Goal: Task Accomplishment & Management: Use online tool/utility

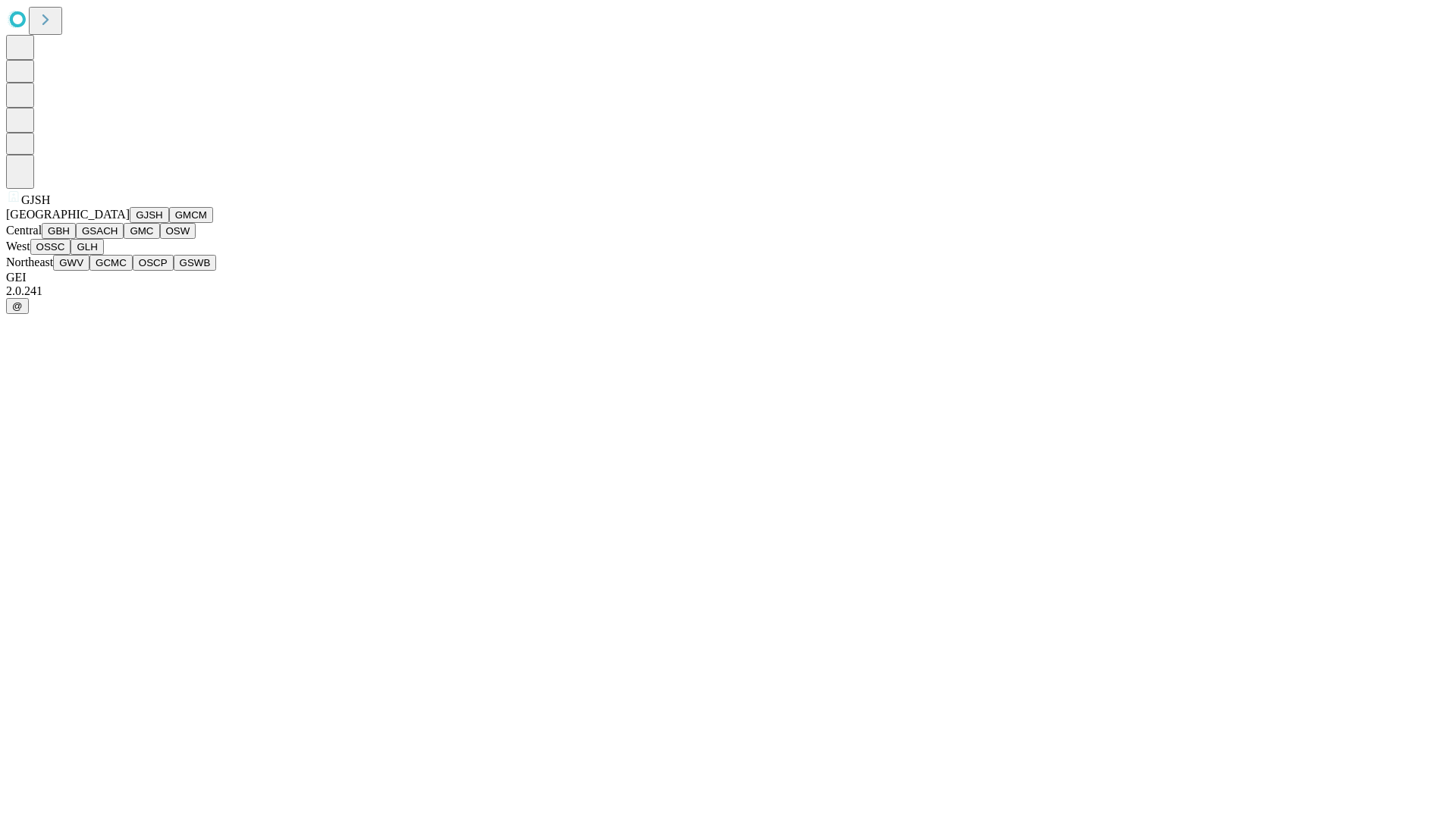
click at [130, 223] on button "GJSH" at bounding box center [149, 214] width 39 height 16
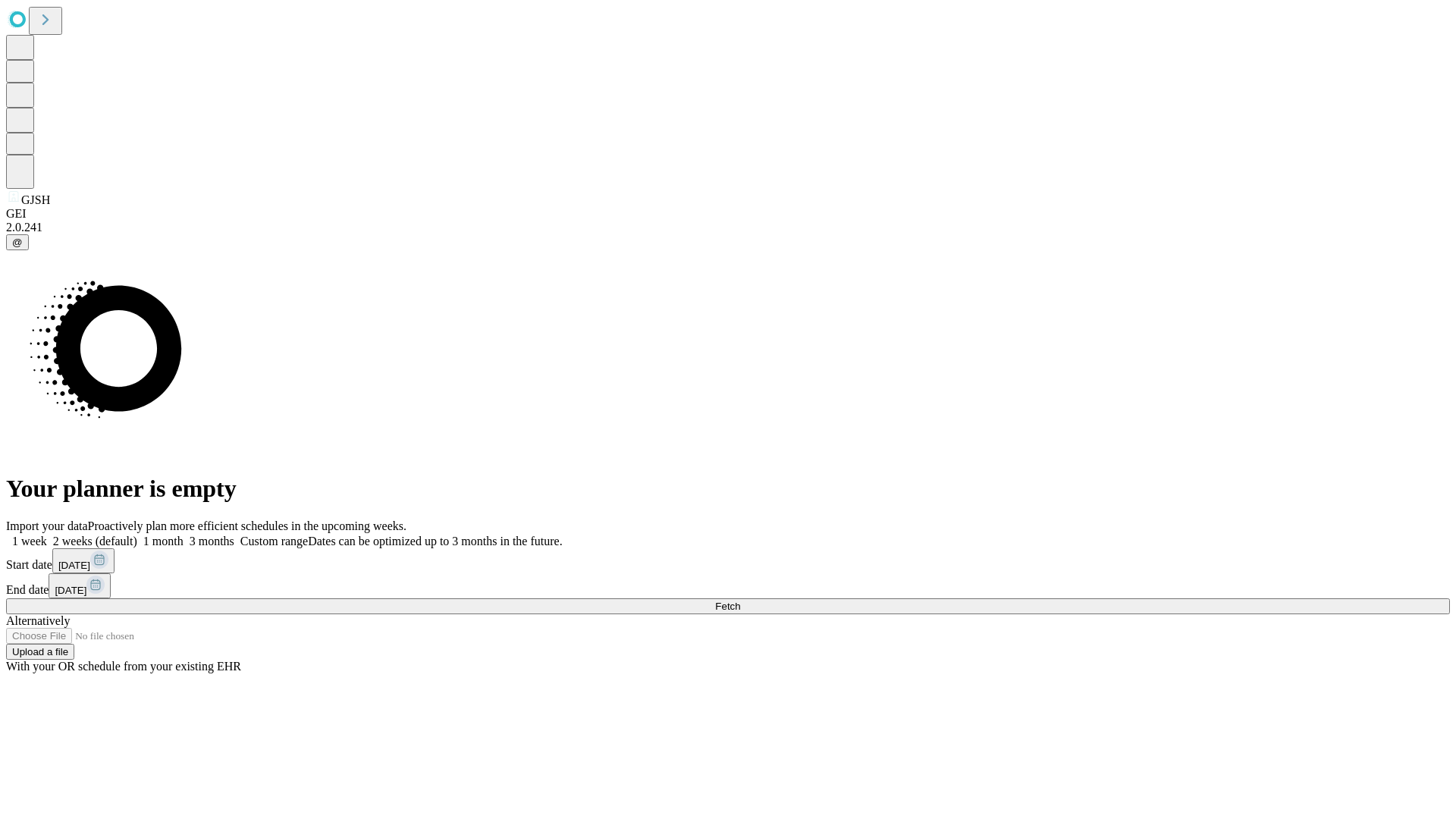
click at [137, 535] on label "2 weeks (default)" at bounding box center [91, 541] width 90 height 13
click at [740, 601] on span "Fetch" at bounding box center [727, 606] width 25 height 11
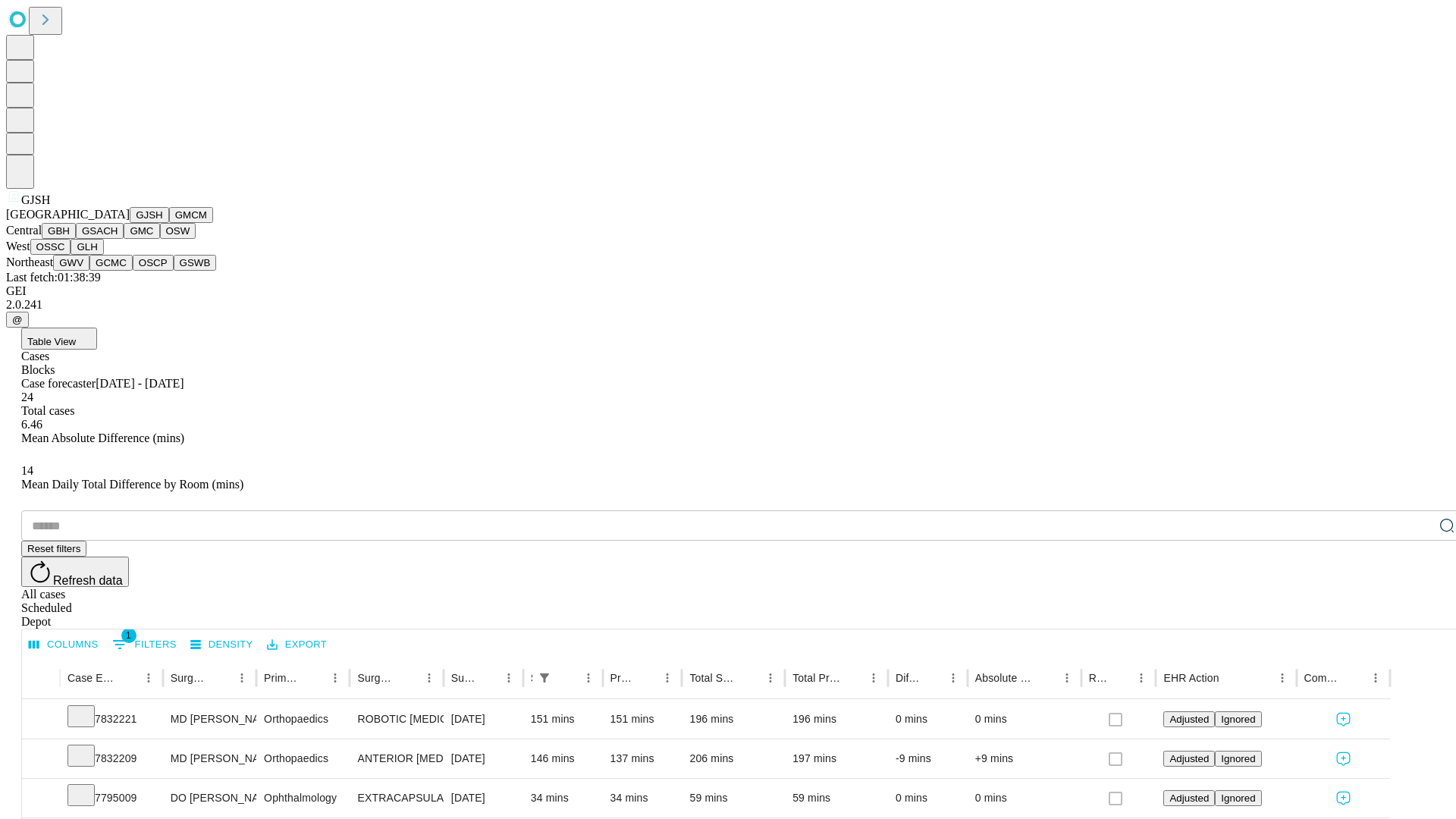
click at [169, 223] on button "GMCM" at bounding box center [191, 214] width 44 height 16
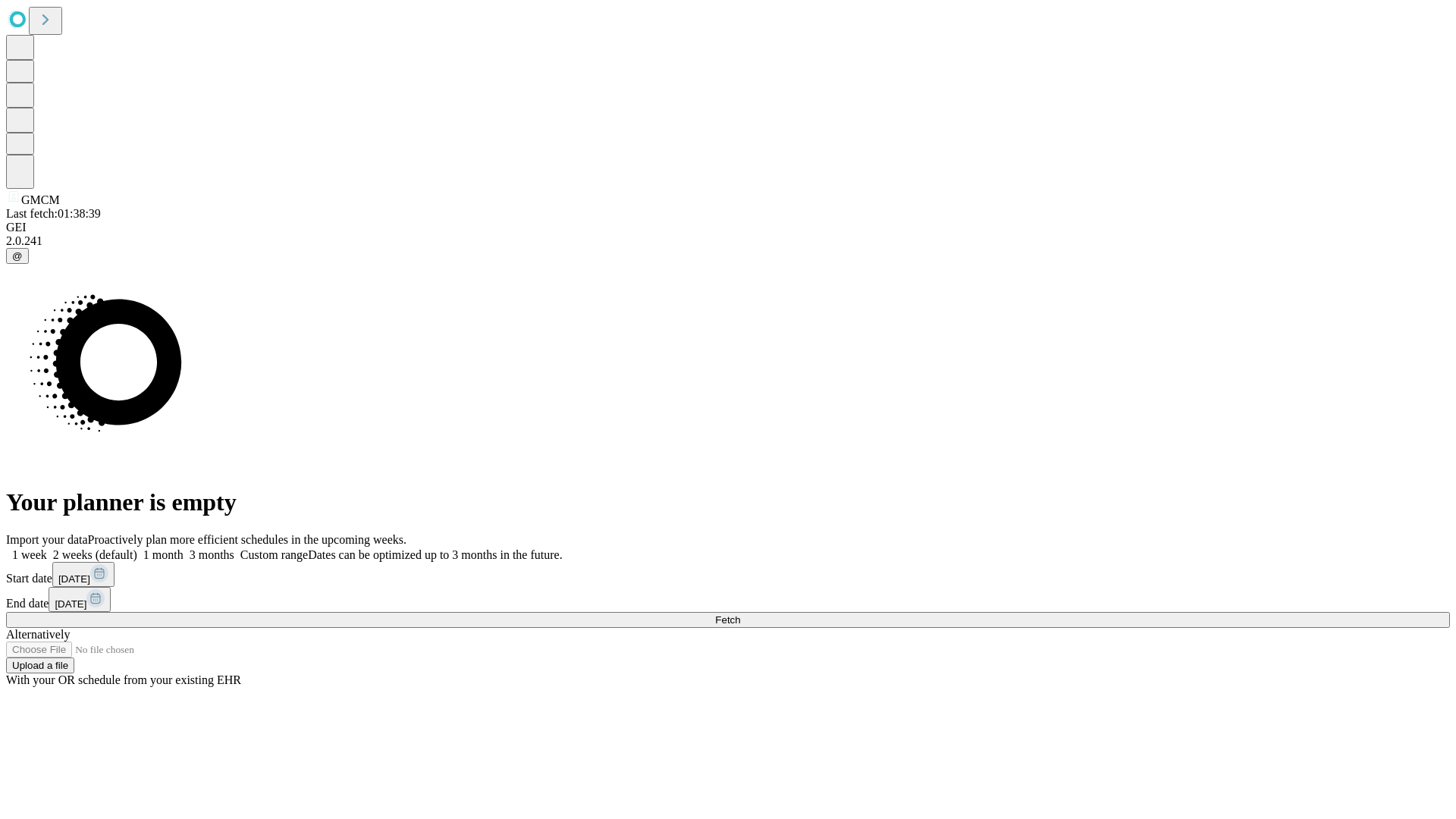
click at [137, 548] on label "2 weeks (default)" at bounding box center [91, 555] width 90 height 13
click at [740, 614] on span "Fetch" at bounding box center [727, 620] width 25 height 11
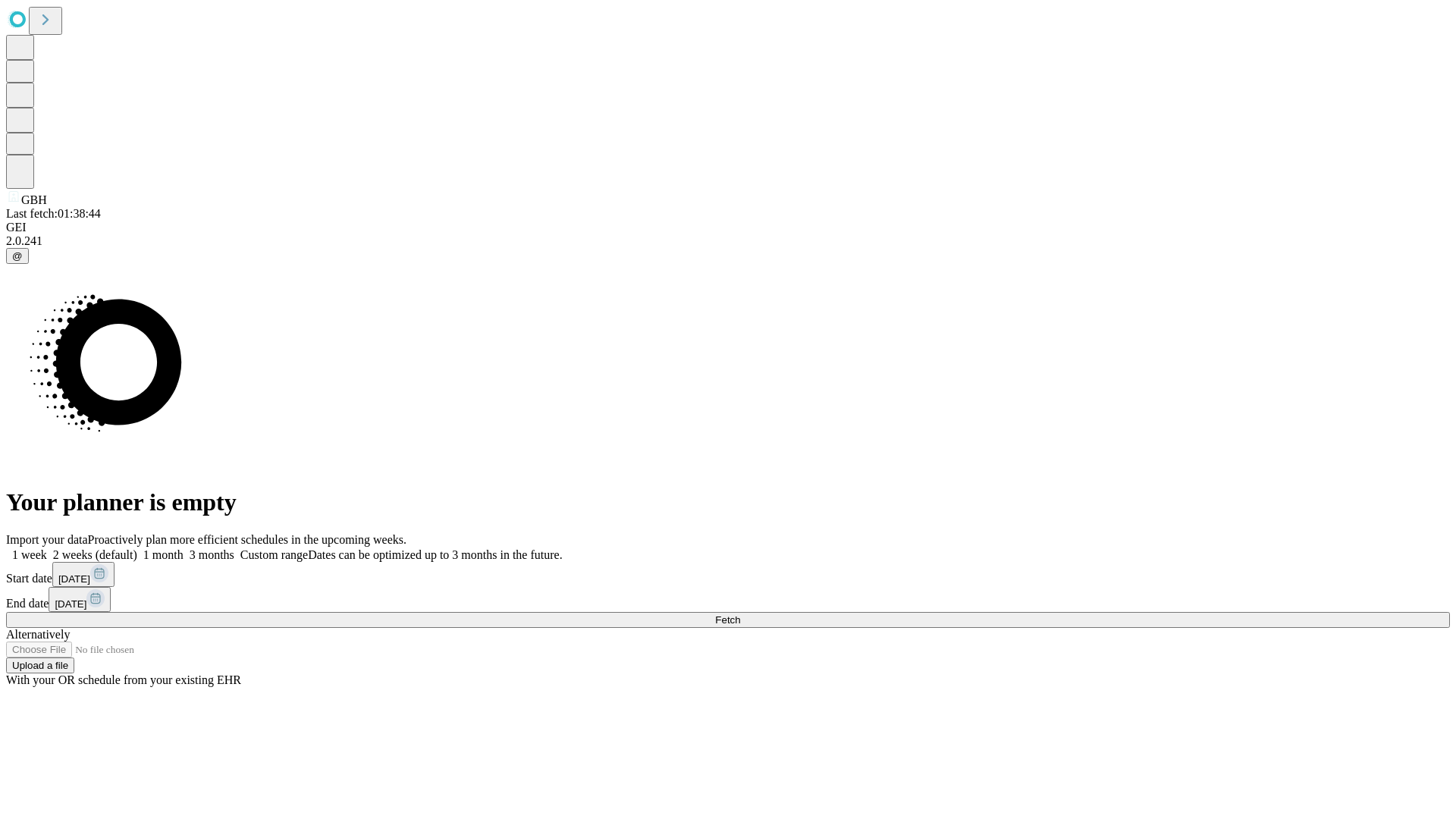
click at [137, 548] on label "2 weeks (default)" at bounding box center [91, 555] width 90 height 13
click at [740, 614] on span "Fetch" at bounding box center [727, 620] width 25 height 11
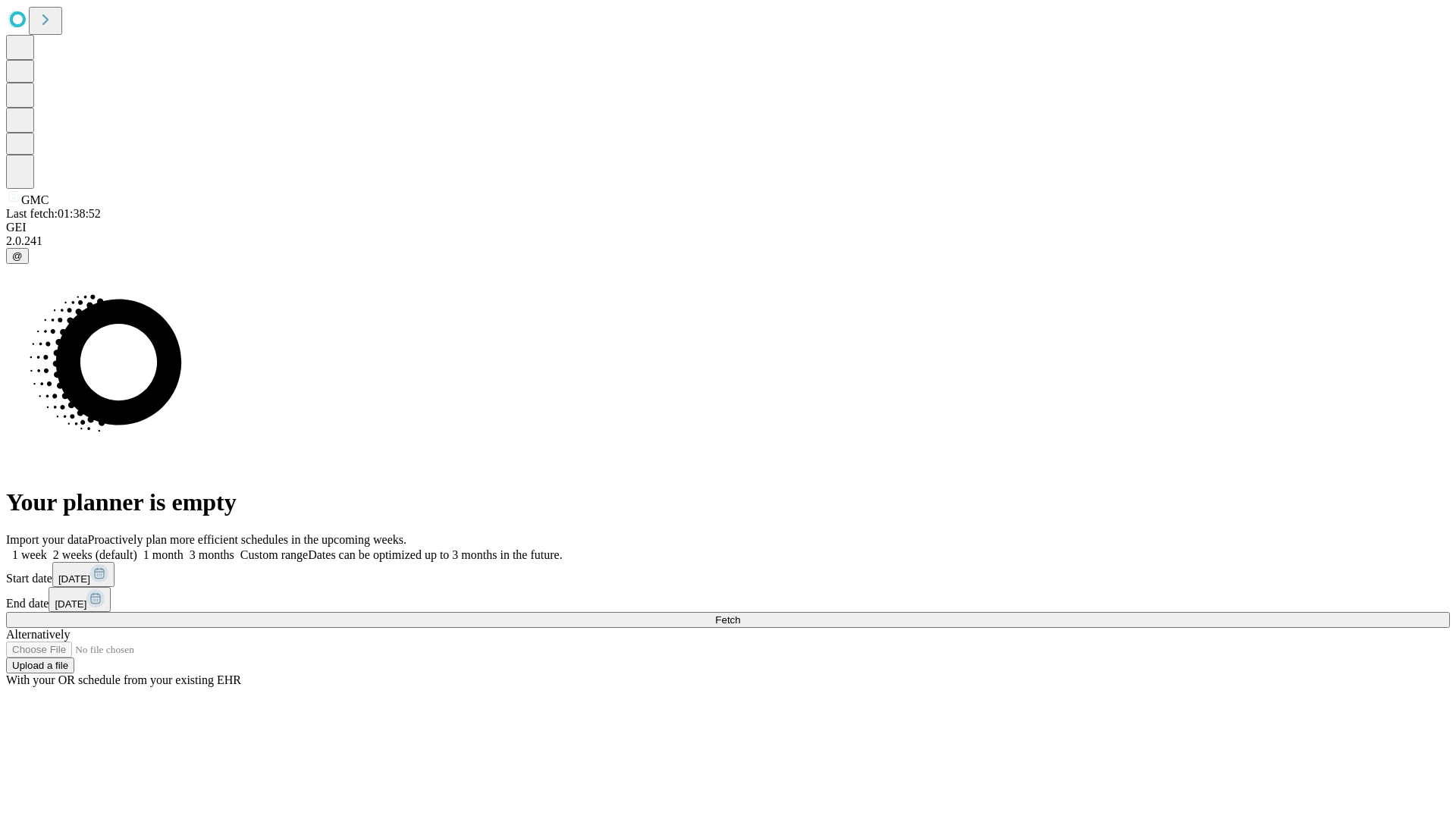
click at [137, 548] on label "2 weeks (default)" at bounding box center [91, 555] width 90 height 13
click at [740, 614] on span "Fetch" at bounding box center [727, 620] width 25 height 11
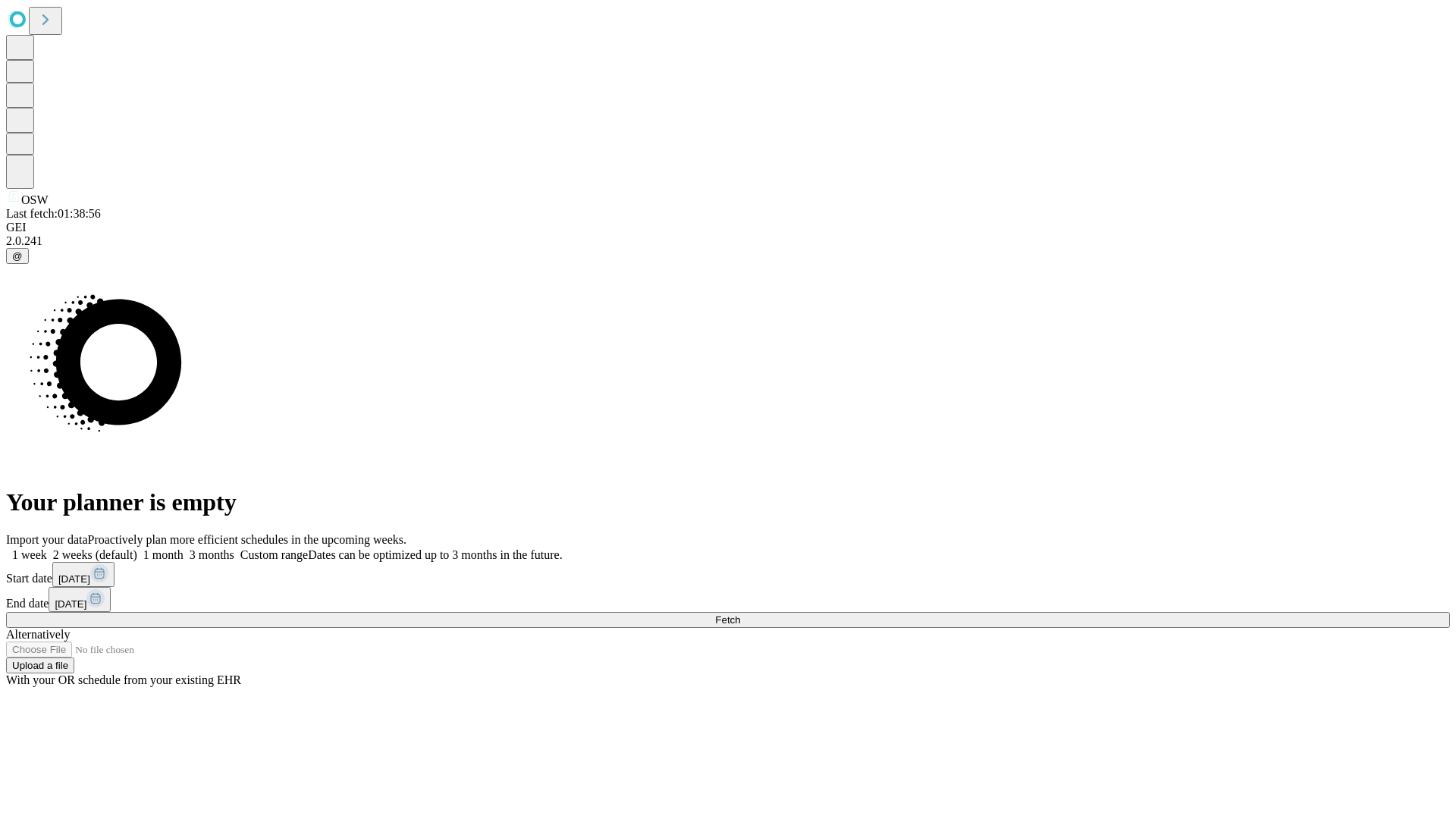
click at [137, 548] on label "2 weeks (default)" at bounding box center [91, 555] width 90 height 13
click at [740, 614] on span "Fetch" at bounding box center [727, 620] width 25 height 11
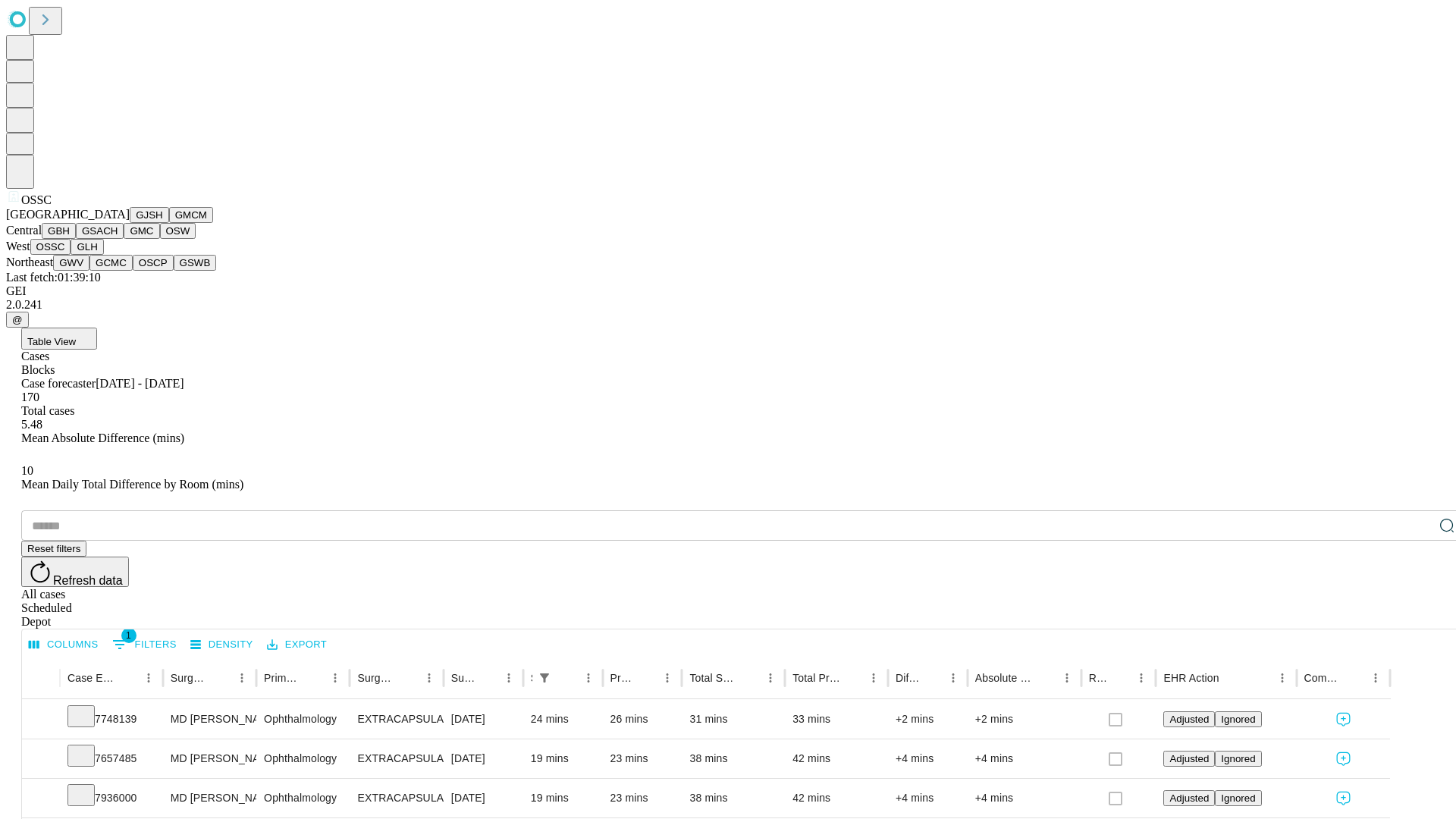
click at [103, 255] on button "GLH" at bounding box center [87, 246] width 33 height 16
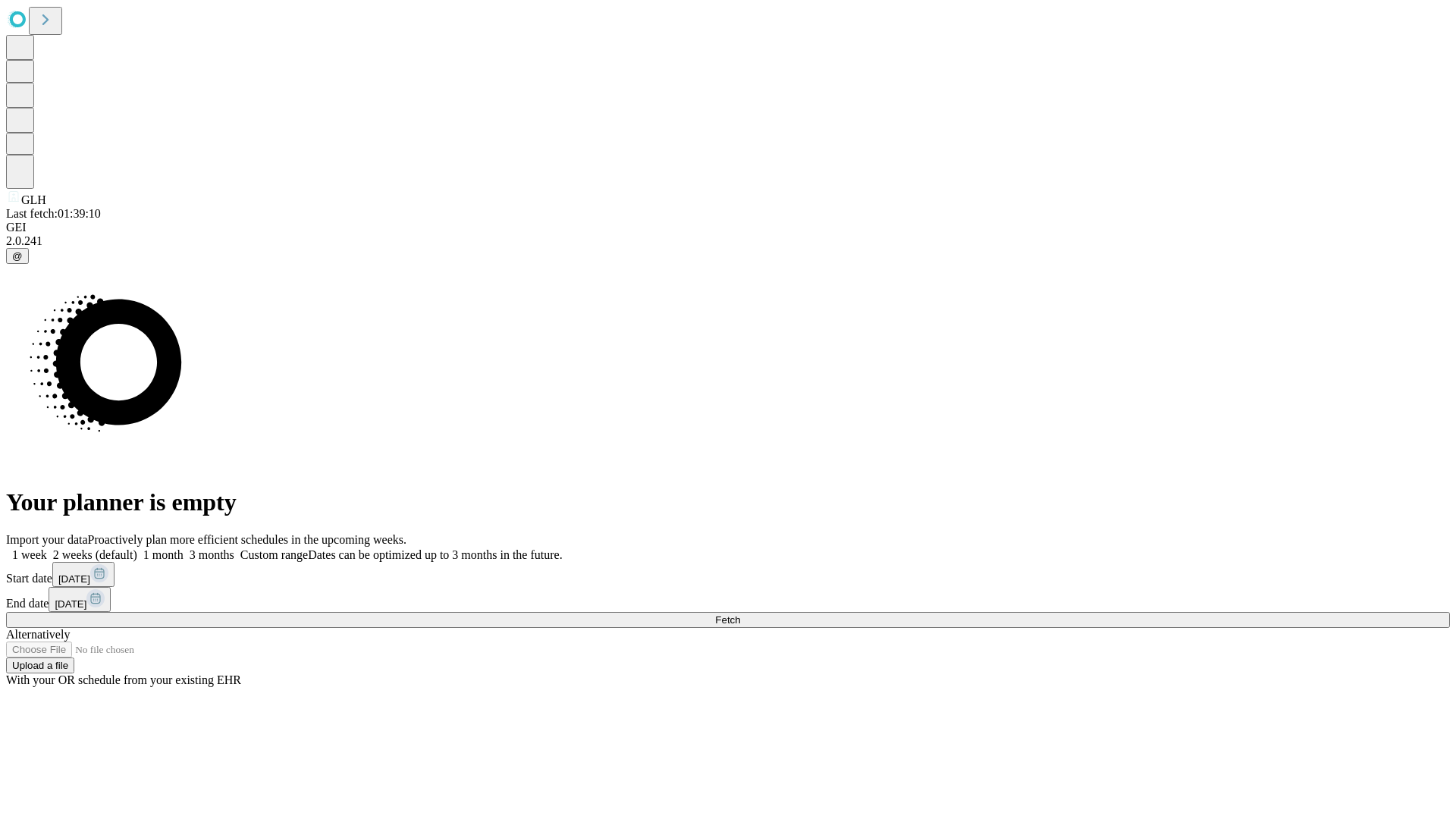
click at [137, 548] on label "2 weeks (default)" at bounding box center [91, 555] width 90 height 13
click at [740, 614] on span "Fetch" at bounding box center [727, 620] width 25 height 11
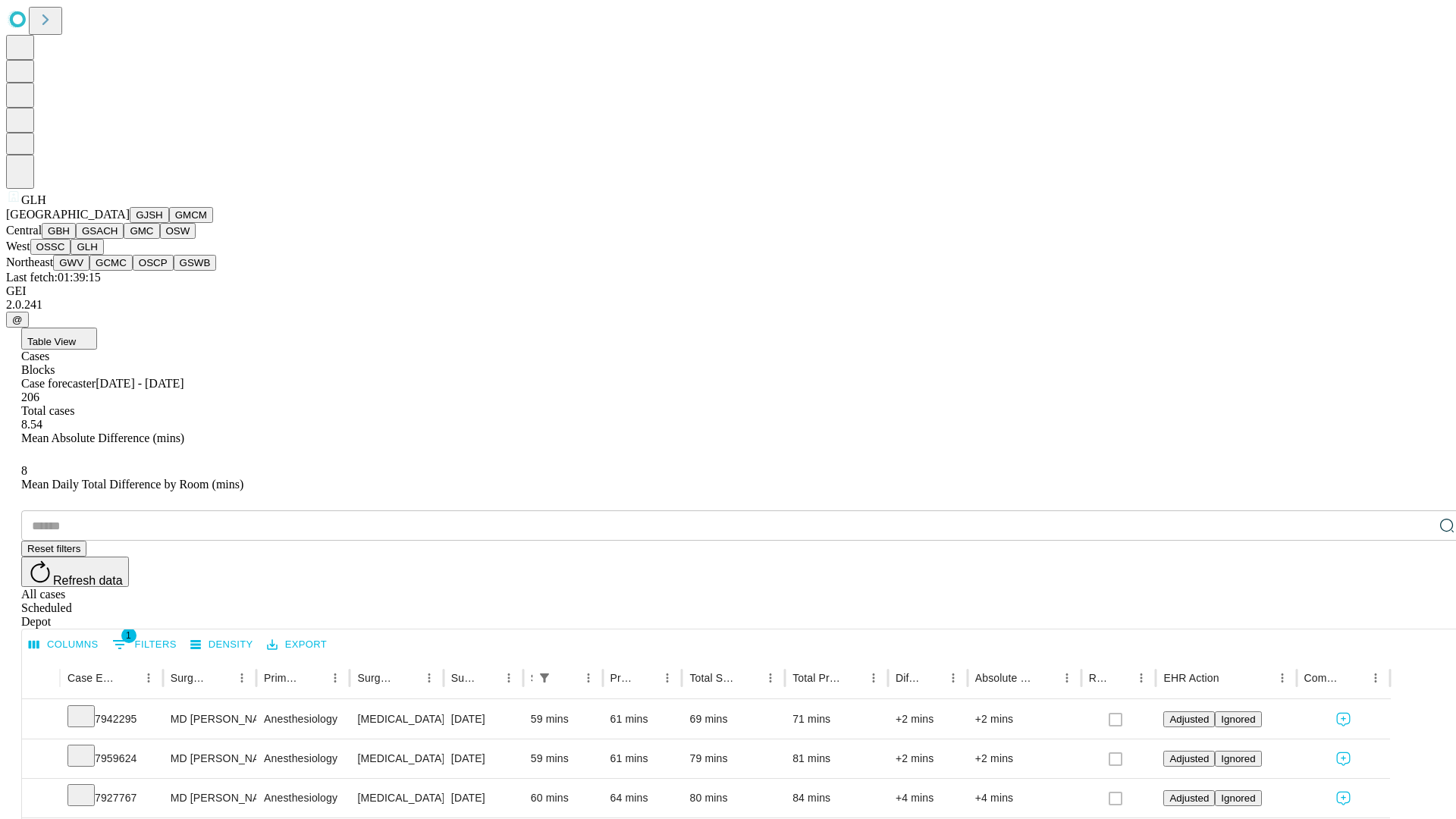
click at [90, 271] on button "GWV" at bounding box center [71, 262] width 37 height 16
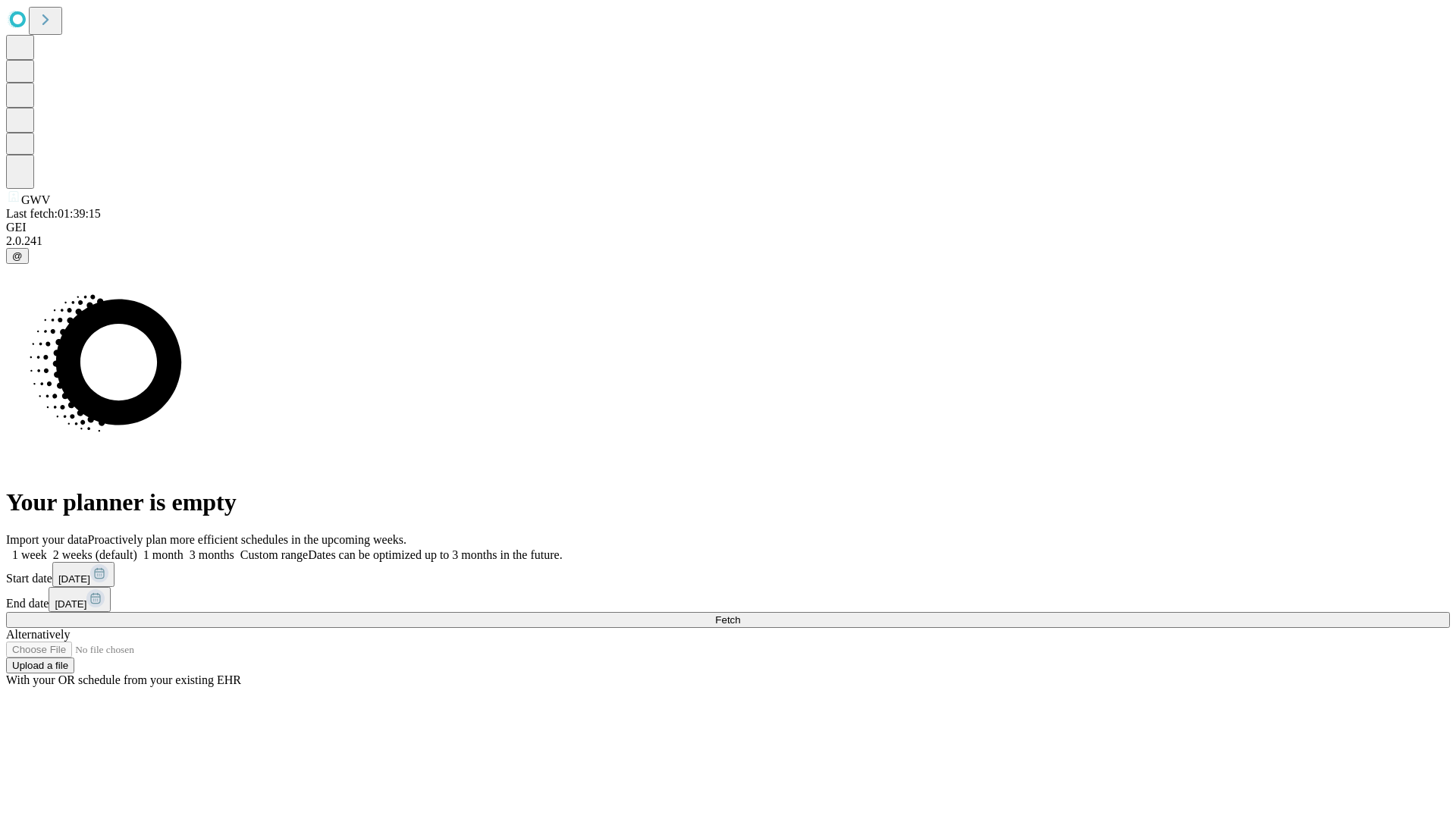
click at [137, 548] on label "2 weeks (default)" at bounding box center [91, 555] width 90 height 13
click at [740, 614] on span "Fetch" at bounding box center [727, 620] width 25 height 11
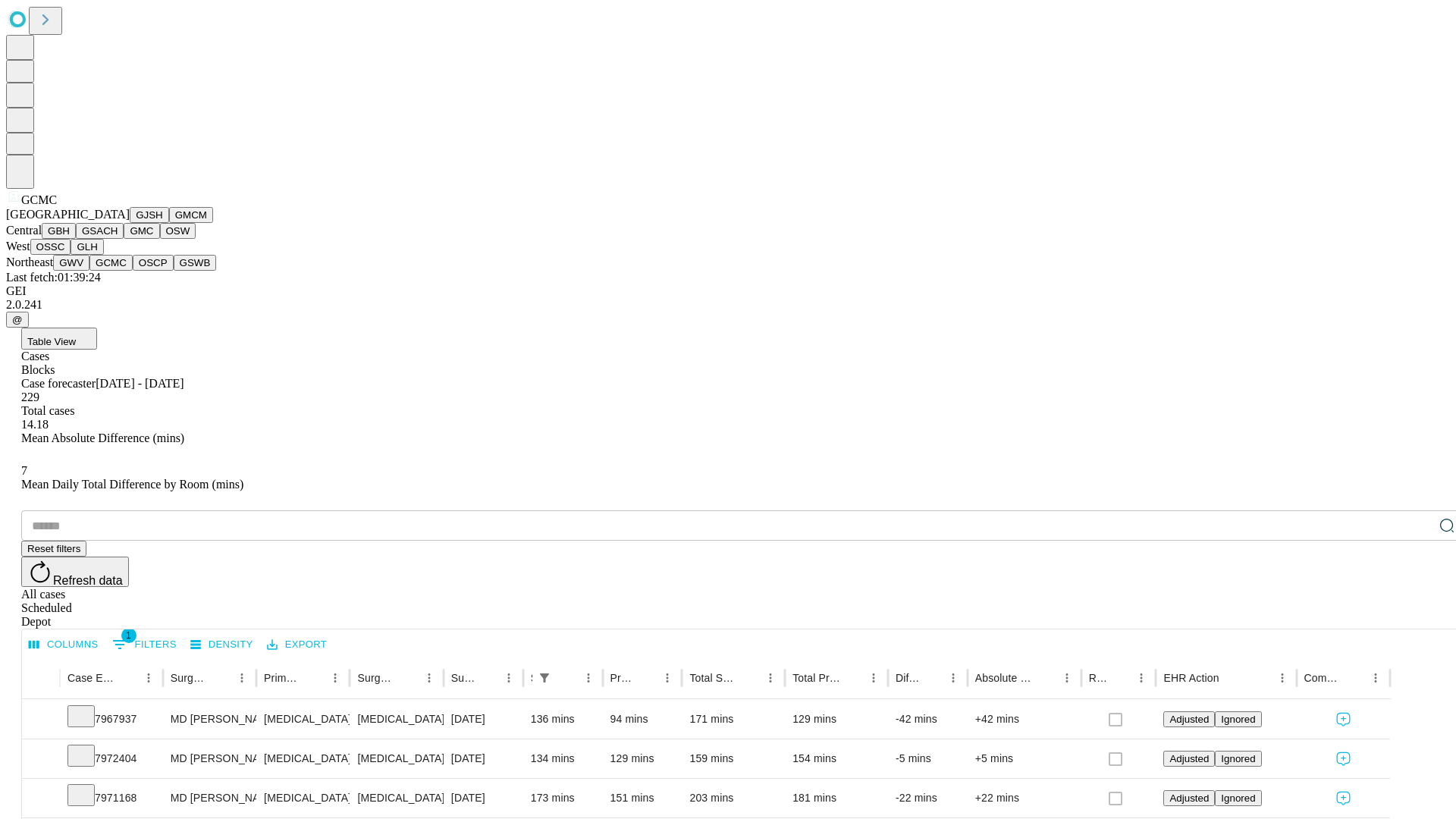
click at [133, 271] on button "OSCP" at bounding box center [153, 262] width 41 height 16
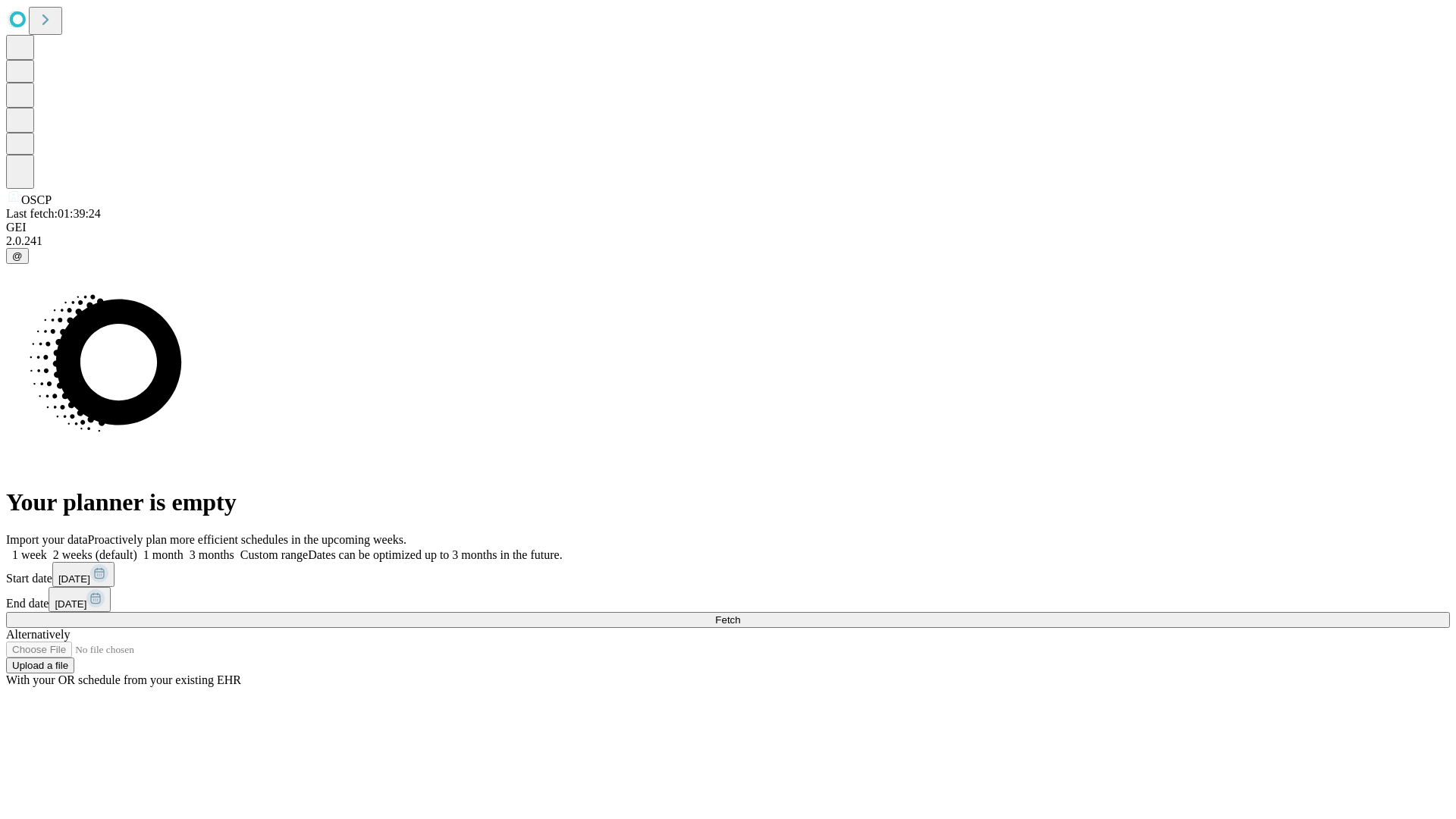
click at [137, 548] on label "2 weeks (default)" at bounding box center [91, 555] width 90 height 13
click at [740, 614] on span "Fetch" at bounding box center [727, 620] width 25 height 11
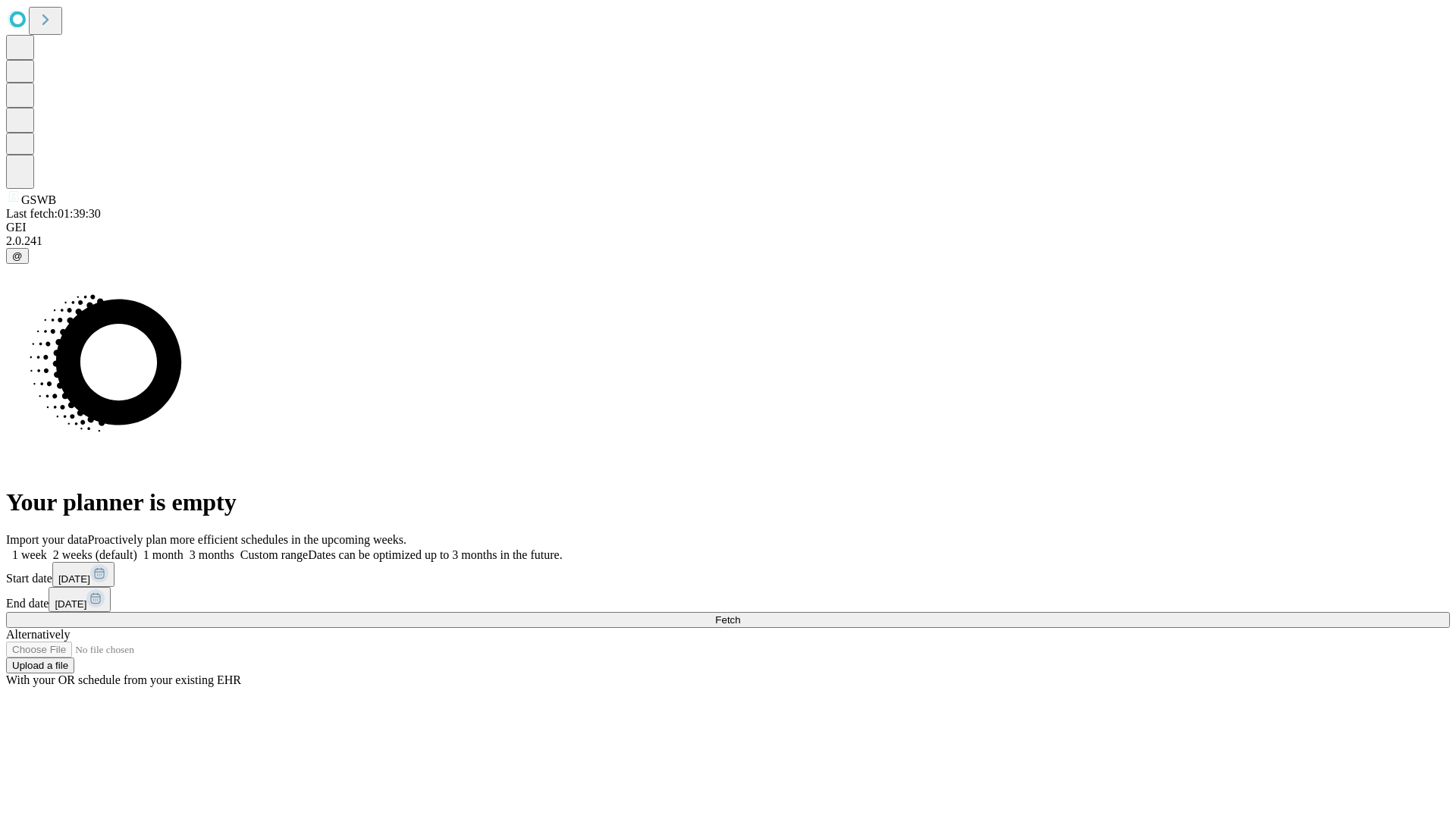
click at [137, 548] on label "2 weeks (default)" at bounding box center [91, 555] width 90 height 13
click at [740, 614] on span "Fetch" at bounding box center [727, 620] width 25 height 11
